Goal: Transaction & Acquisition: Subscribe to service/newsletter

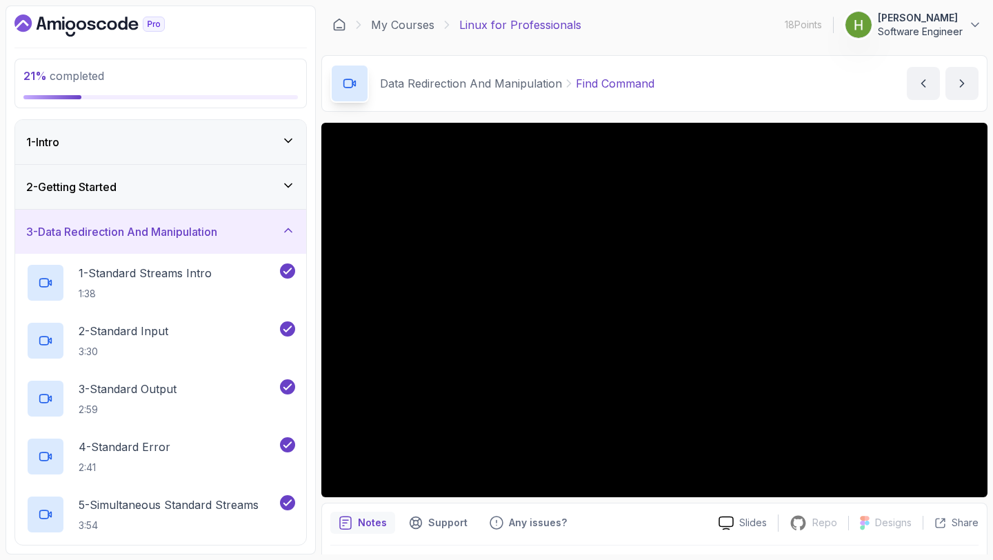
scroll to position [449, 0]
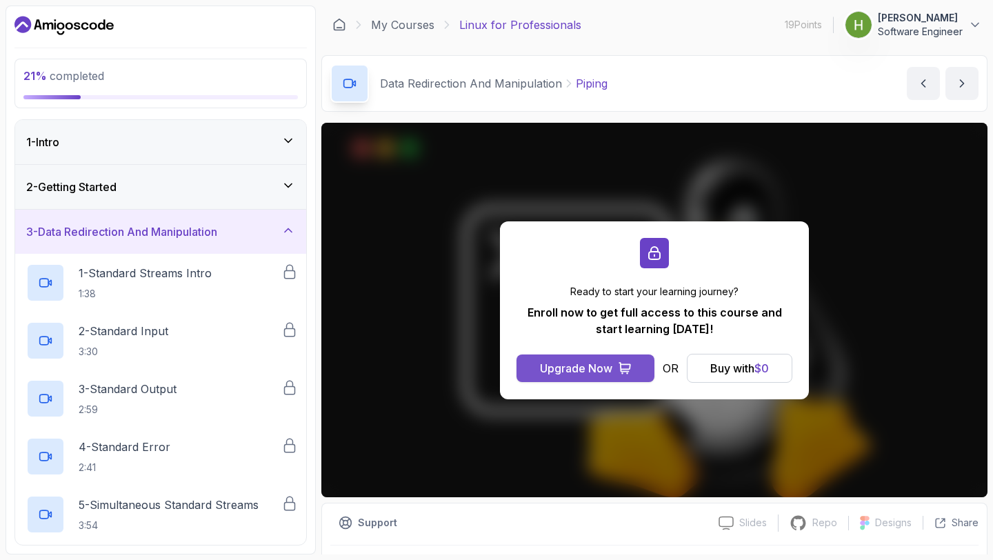
click at [628, 371] on icon at bounding box center [625, 368] width 11 height 11
click at [743, 367] on div "Buy with $ 0" at bounding box center [740, 368] width 59 height 17
click at [893, 30] on p "Software Engineer" at bounding box center [920, 32] width 85 height 14
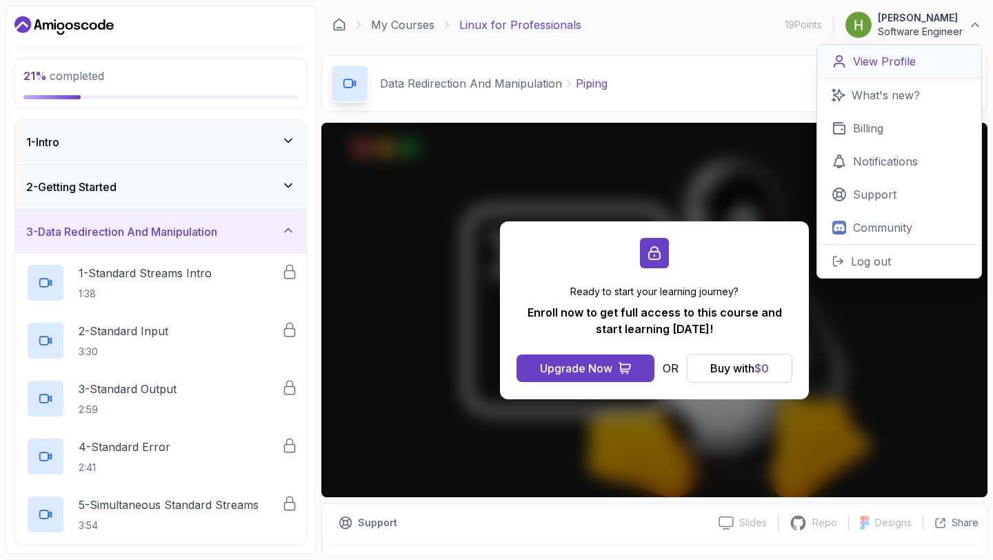
click at [863, 53] on p "View Profile" at bounding box center [884, 61] width 63 height 17
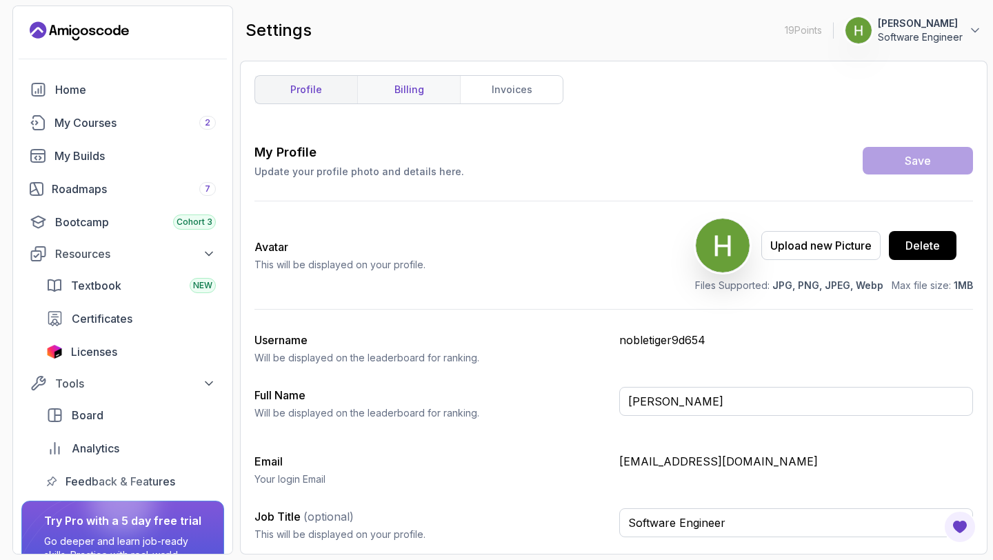
click at [424, 88] on link "billing" at bounding box center [408, 90] width 103 height 28
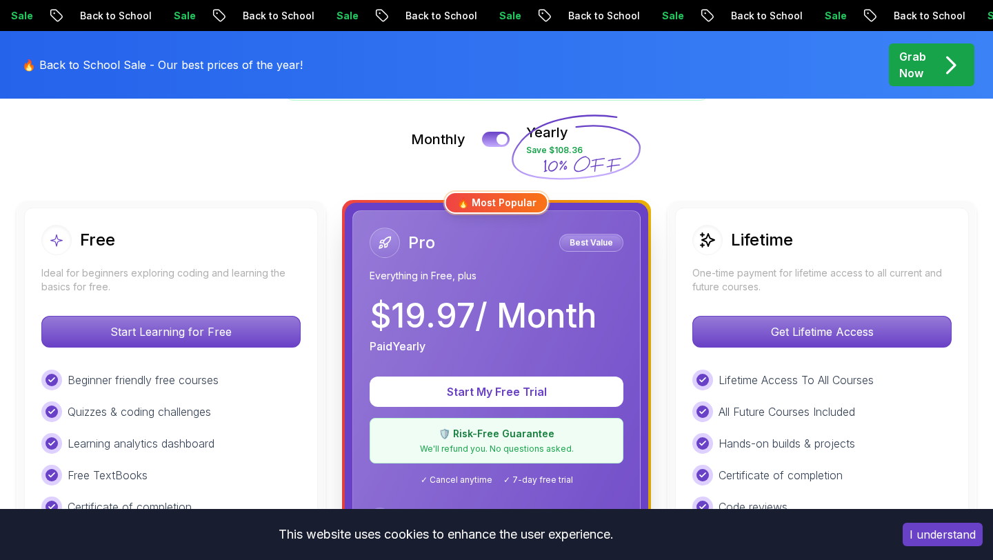
scroll to position [339, 0]
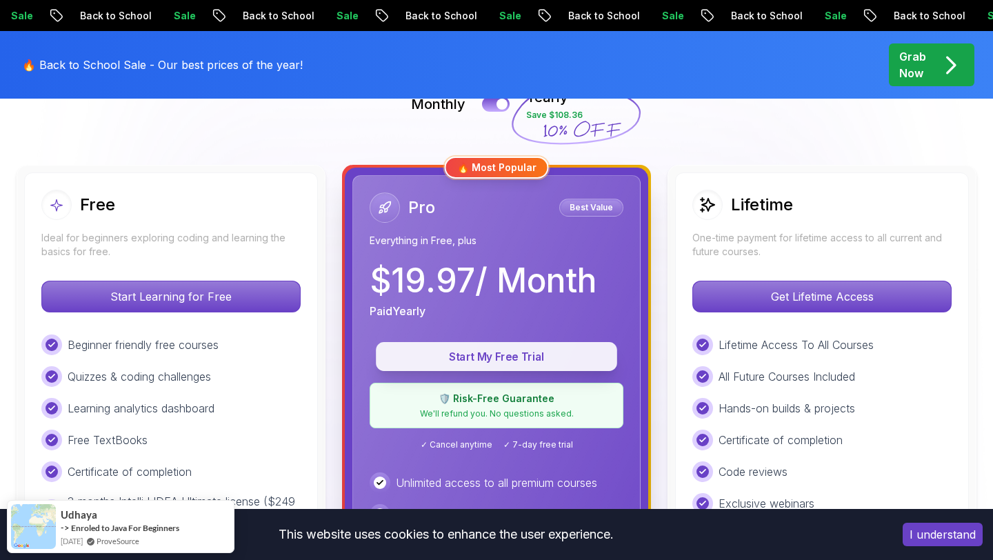
click at [462, 366] on button "Start My Free Trial" at bounding box center [496, 356] width 241 height 29
